Goal: Browse casually

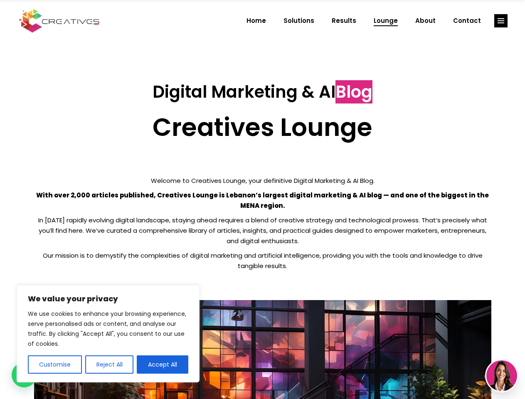
click at [262, 200] on p "With over 2,000 articles published, Creatives Lounge is Lebanon’s largest digit…" at bounding box center [262, 200] width 457 height 21
click at [54, 365] on button "Customise" at bounding box center [55, 364] width 54 height 18
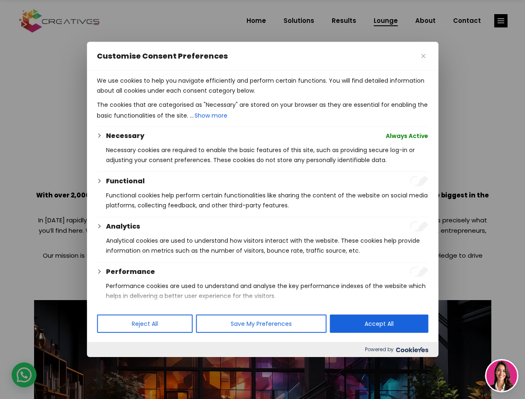
click at [109, 365] on div at bounding box center [262, 199] width 525 height 399
click at [163, 96] on p "We use cookies to help you navigate efficiently and perform certain functions. …" at bounding box center [262, 86] width 331 height 20
click at [501, 21] on div at bounding box center [262, 199] width 525 height 399
click at [502, 376] on img at bounding box center [501, 375] width 31 height 31
